Goal: Information Seeking & Learning: Learn about a topic

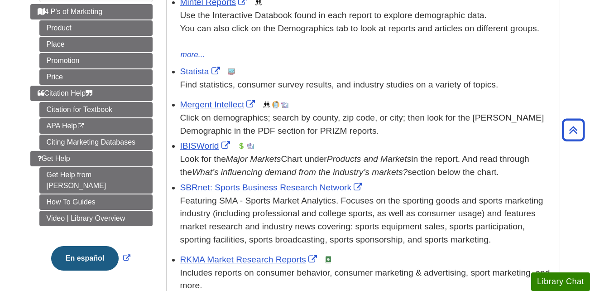
scroll to position [221, 0]
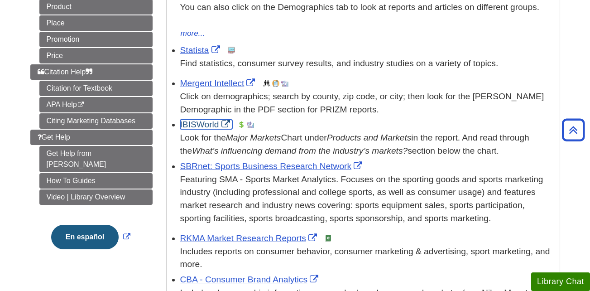
click at [200, 125] on link "IBISWorld" at bounding box center [206, 125] width 52 height 10
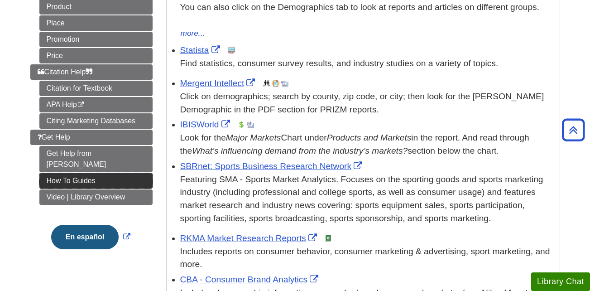
click at [109, 173] on link "How To Guides" at bounding box center [95, 180] width 113 height 15
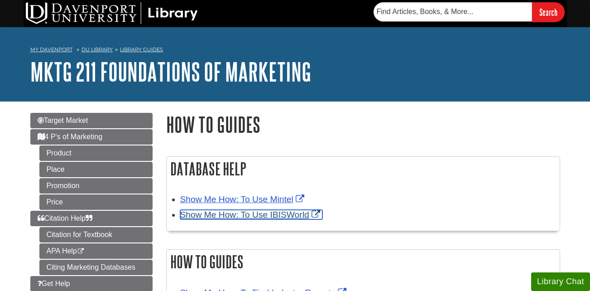
click at [305, 211] on link "Show Me How: To Use IBISWorld" at bounding box center [251, 215] width 142 height 10
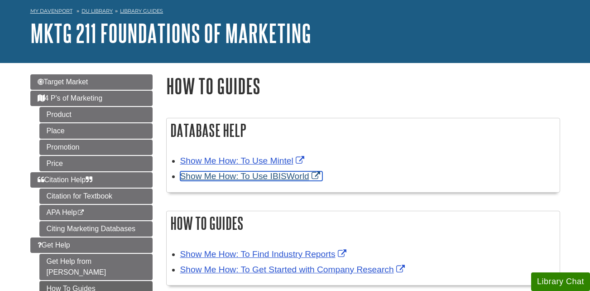
scroll to position [37, 0]
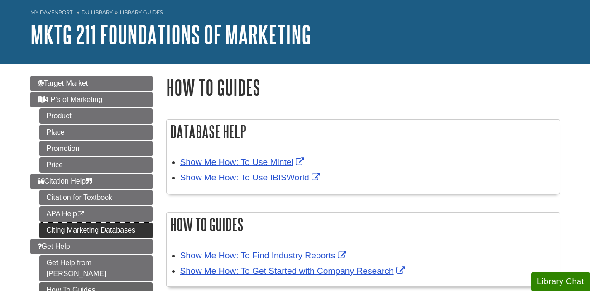
click at [102, 231] on link "Citing Marketing Databases" at bounding box center [95, 229] width 113 height 15
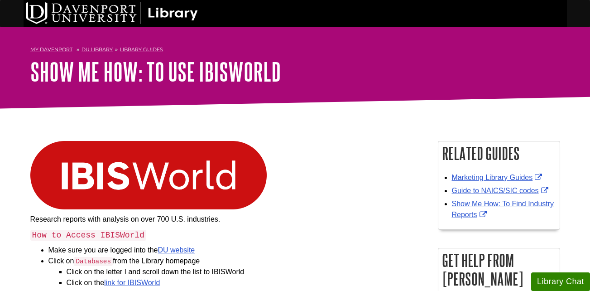
click at [330, 151] on p at bounding box center [227, 175] width 394 height 68
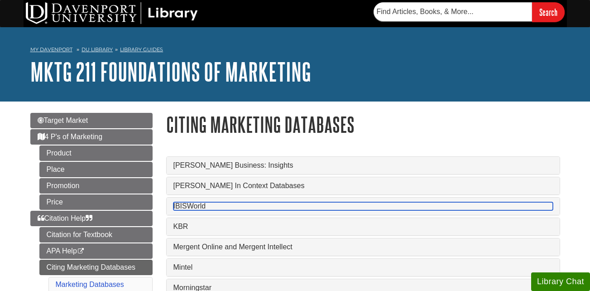
click at [187, 207] on link "IBISWorld" at bounding box center [363, 206] width 380 height 8
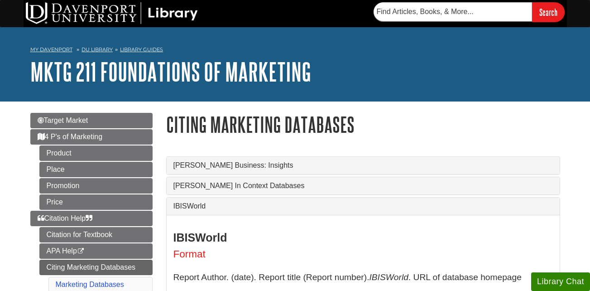
click at [286, 241] on h3 "IBISWorld" at bounding box center [363, 237] width 380 height 13
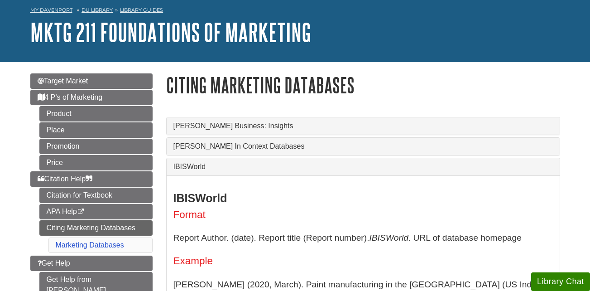
scroll to position [38, 0]
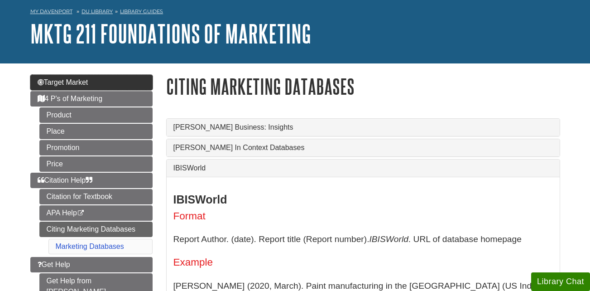
click at [124, 84] on link "Target Market" at bounding box center [91, 82] width 122 height 15
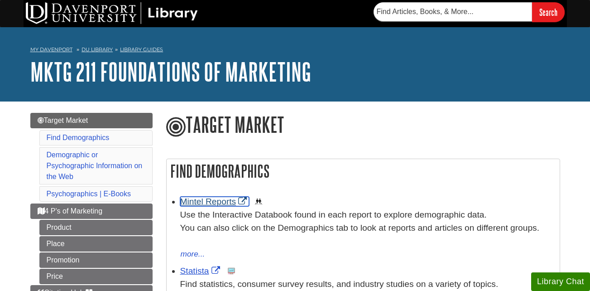
click at [215, 202] on link "Mintel Reports" at bounding box center [214, 202] width 69 height 10
